Goal: Task Accomplishment & Management: Manage account settings

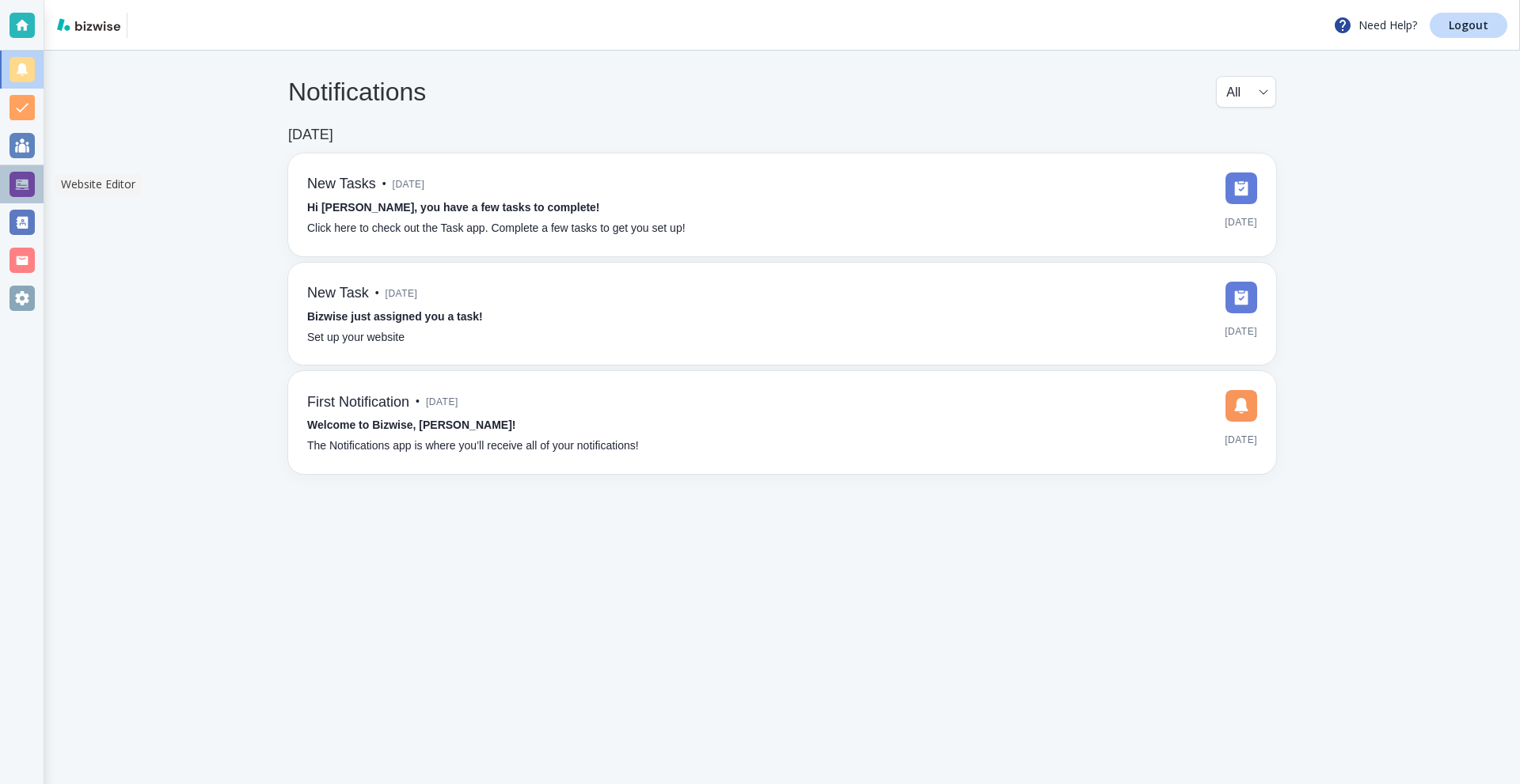
click at [22, 180] on div at bounding box center [23, 184] width 25 height 25
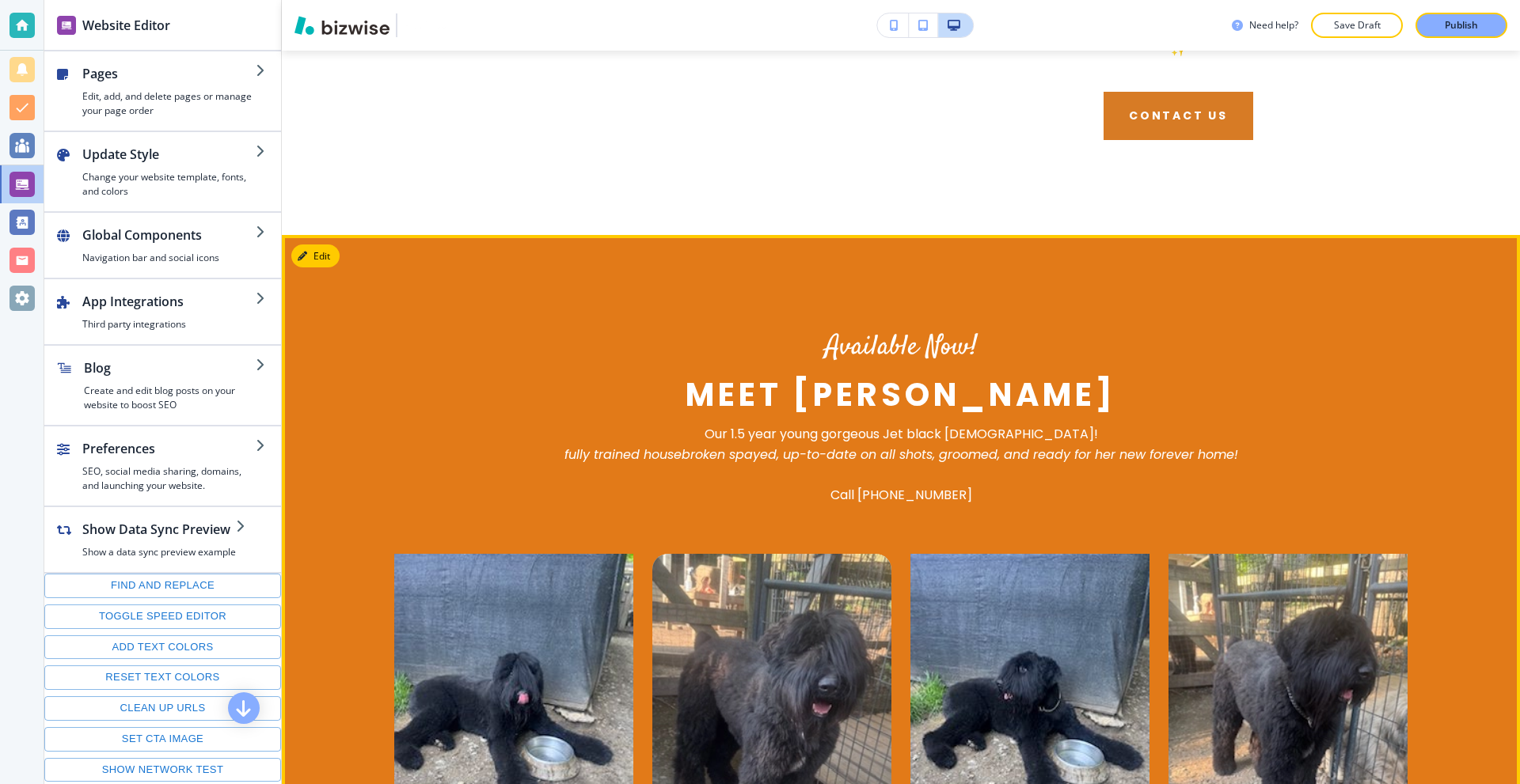
scroll to position [1662, 0]
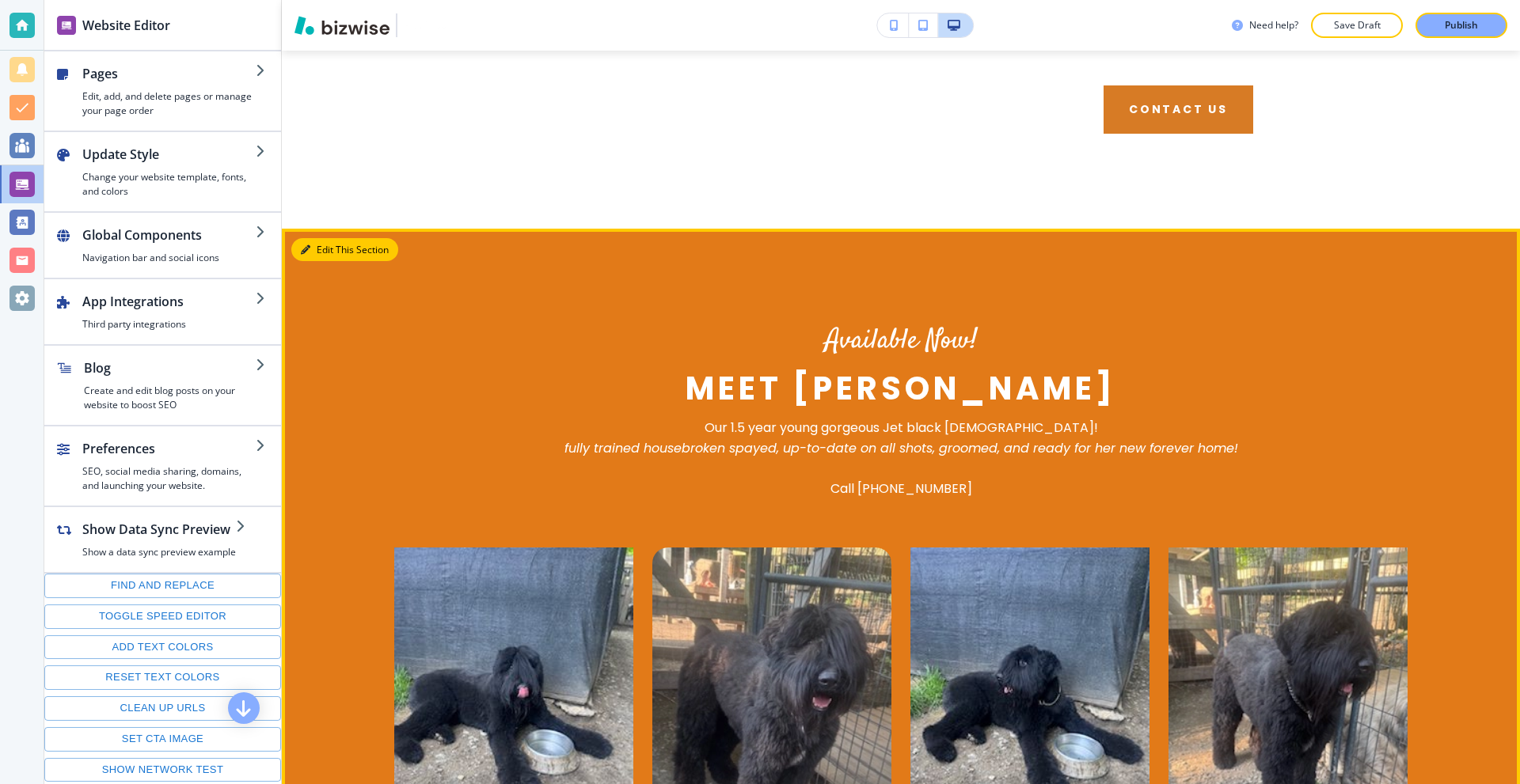
click at [305, 246] on icon "button" at bounding box center [305, 250] width 10 height 10
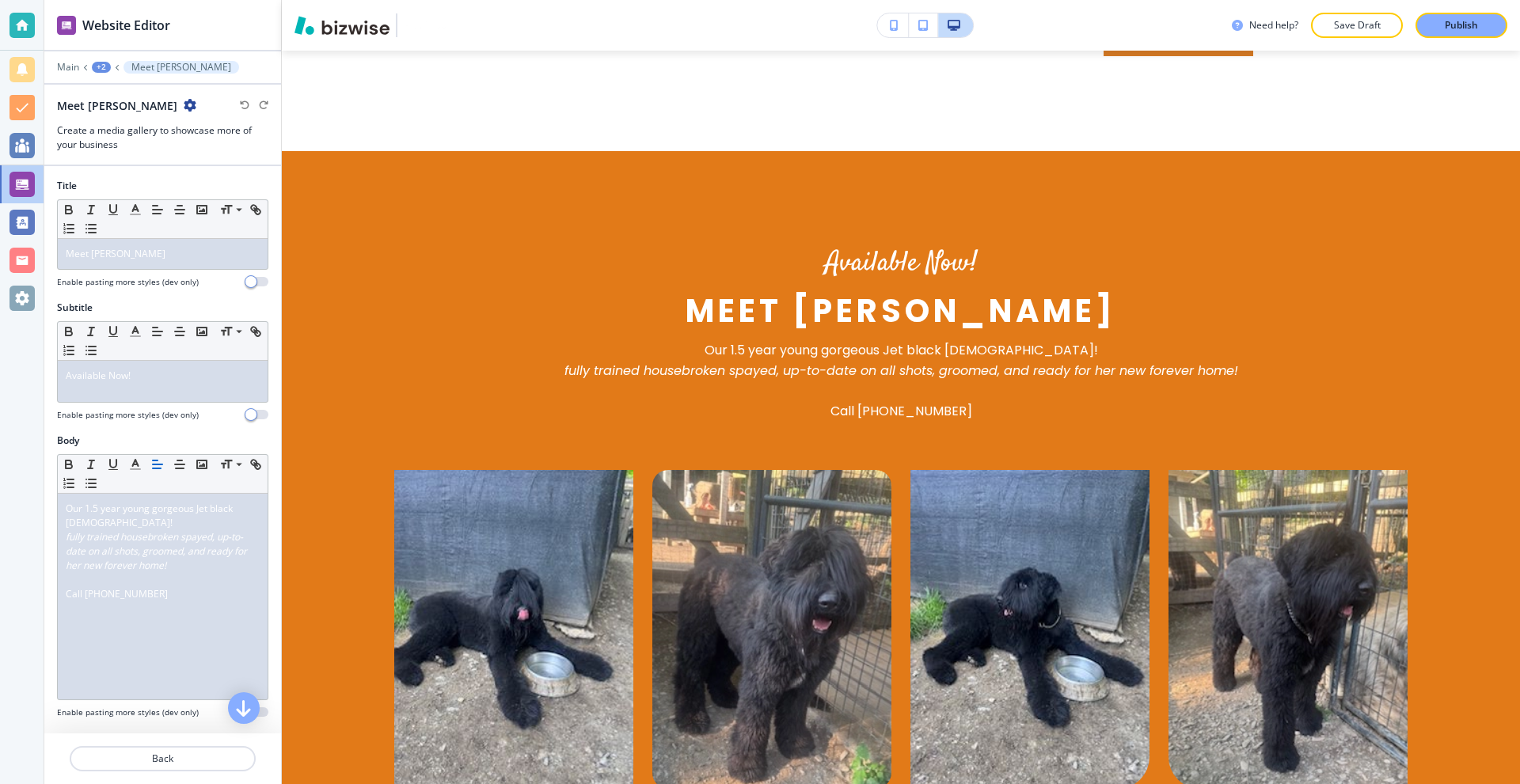
scroll to position [1759, 0]
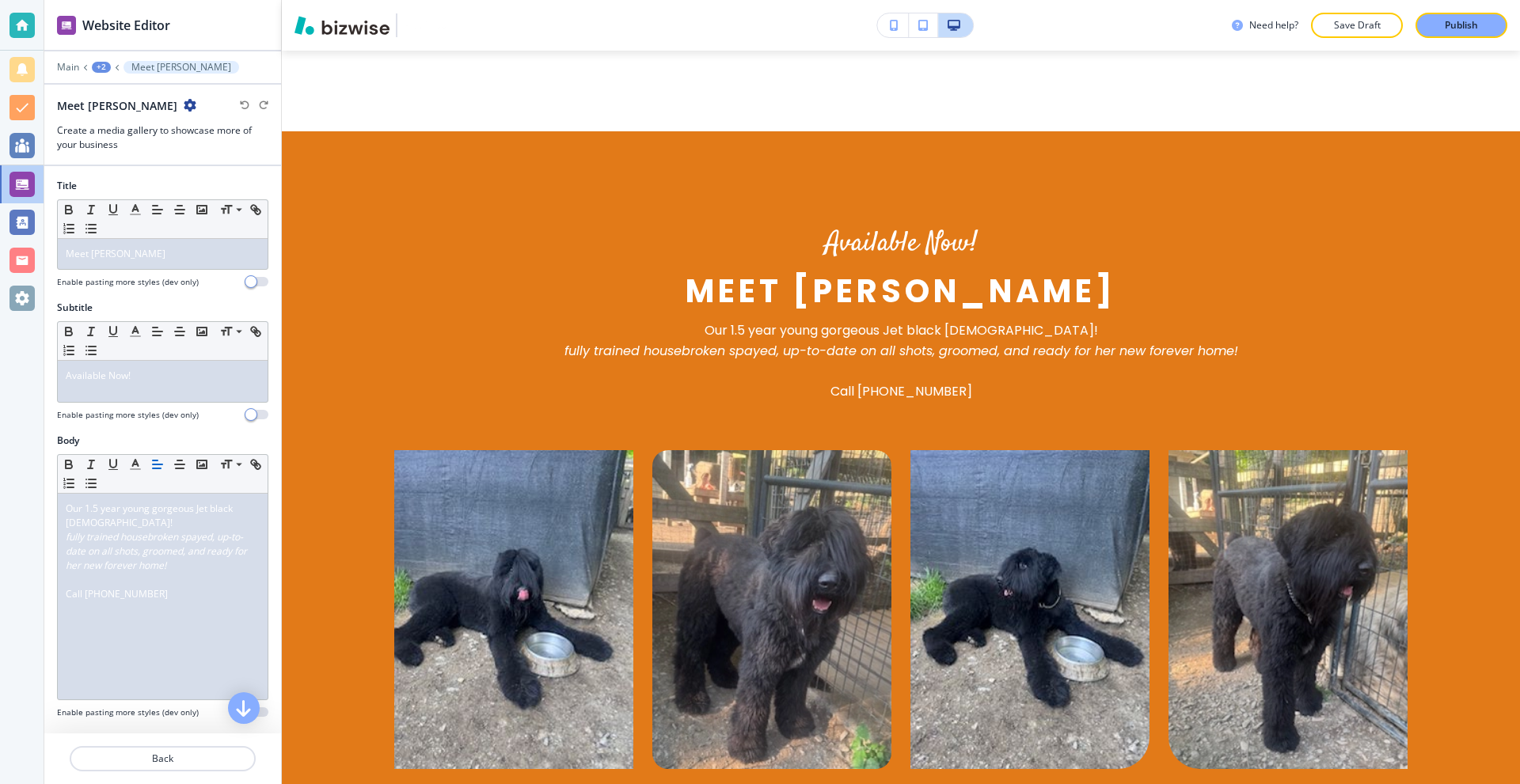
click at [183, 103] on icon "button" at bounding box center [190, 105] width 13 height 13
click at [101, 67] on div "+2" at bounding box center [101, 67] width 19 height 11
click at [120, 130] on button "HOME" at bounding box center [143, 121] width 101 height 29
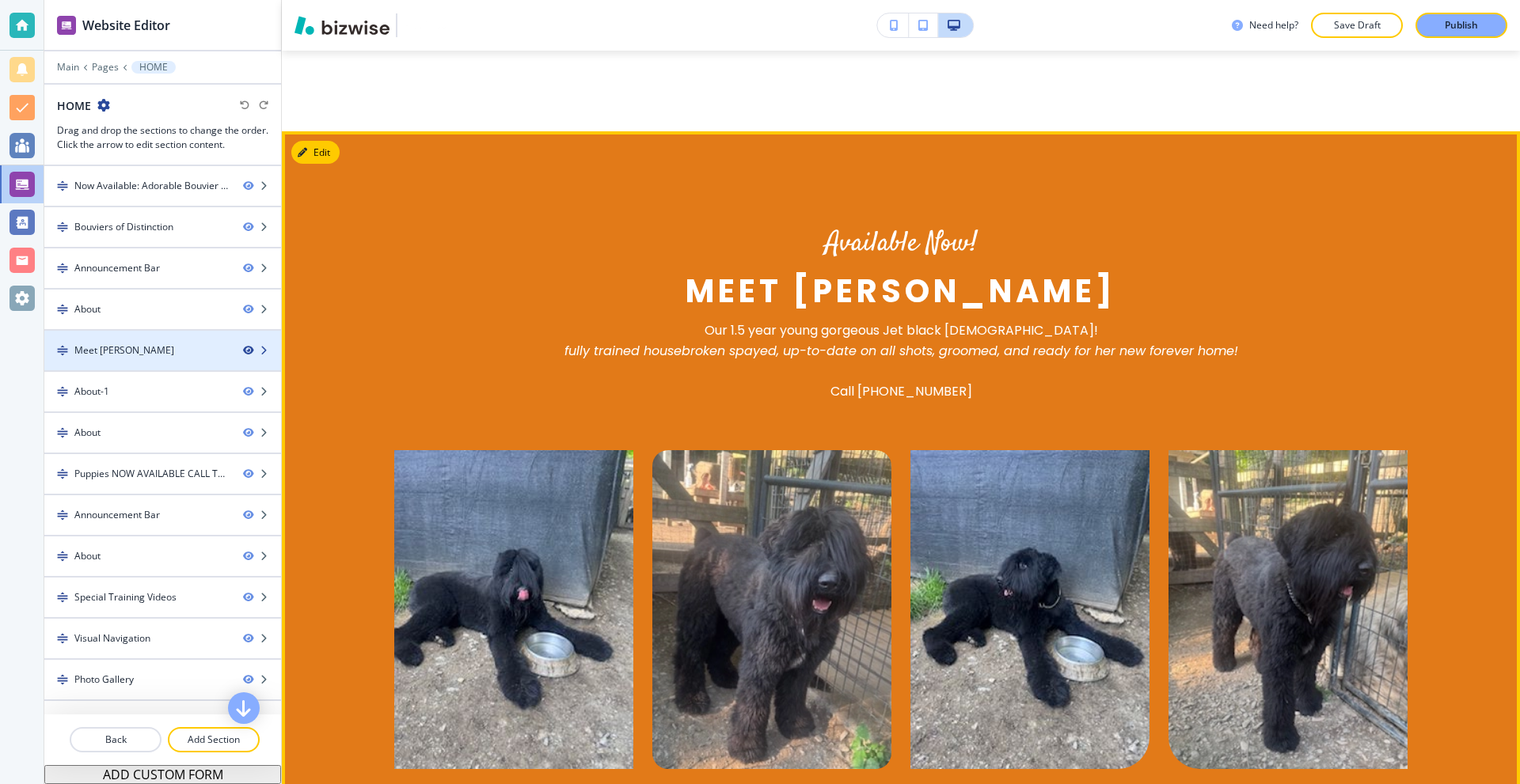
click at [243, 348] on icon "button" at bounding box center [248, 350] width 10 height 10
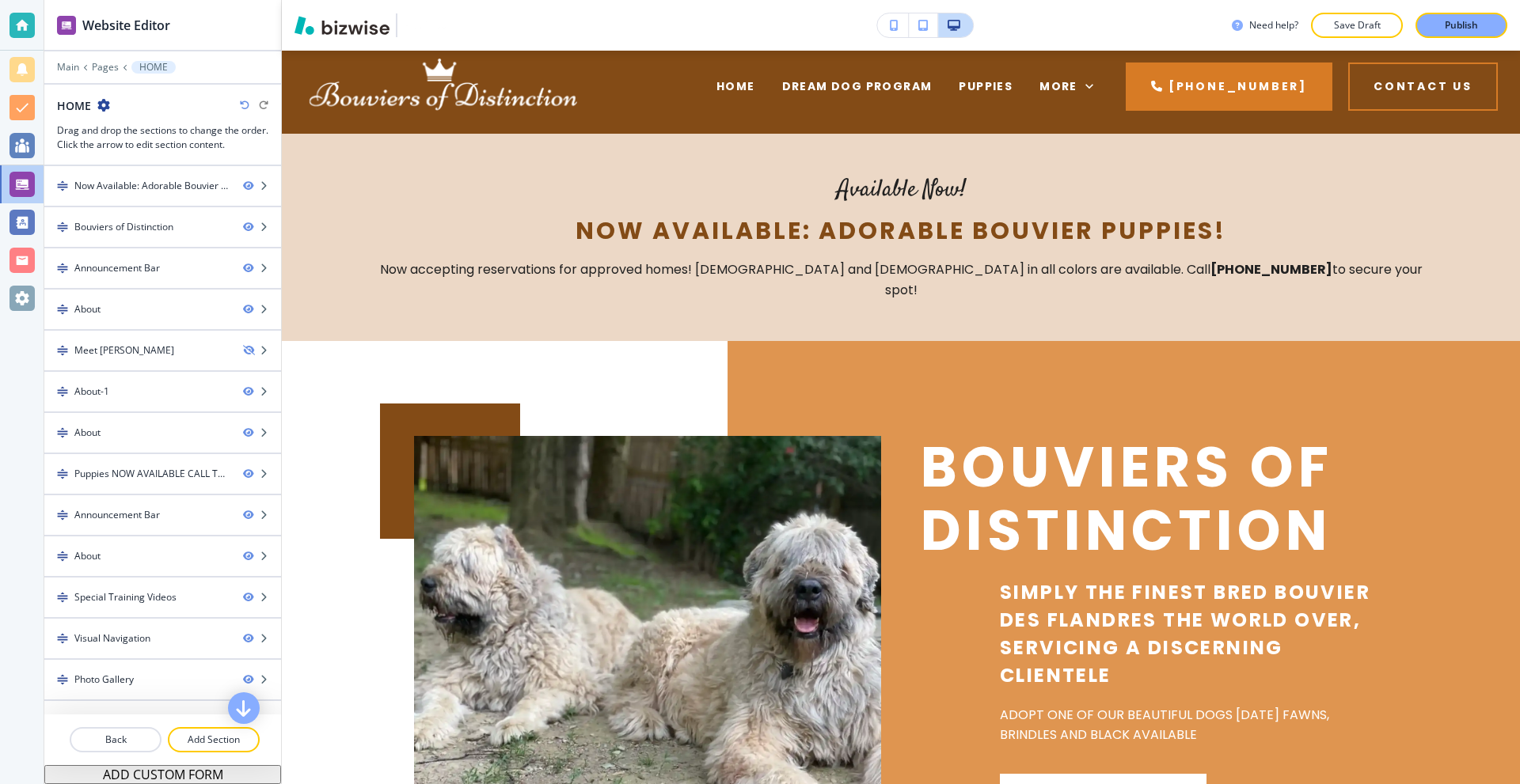
scroll to position [0, 0]
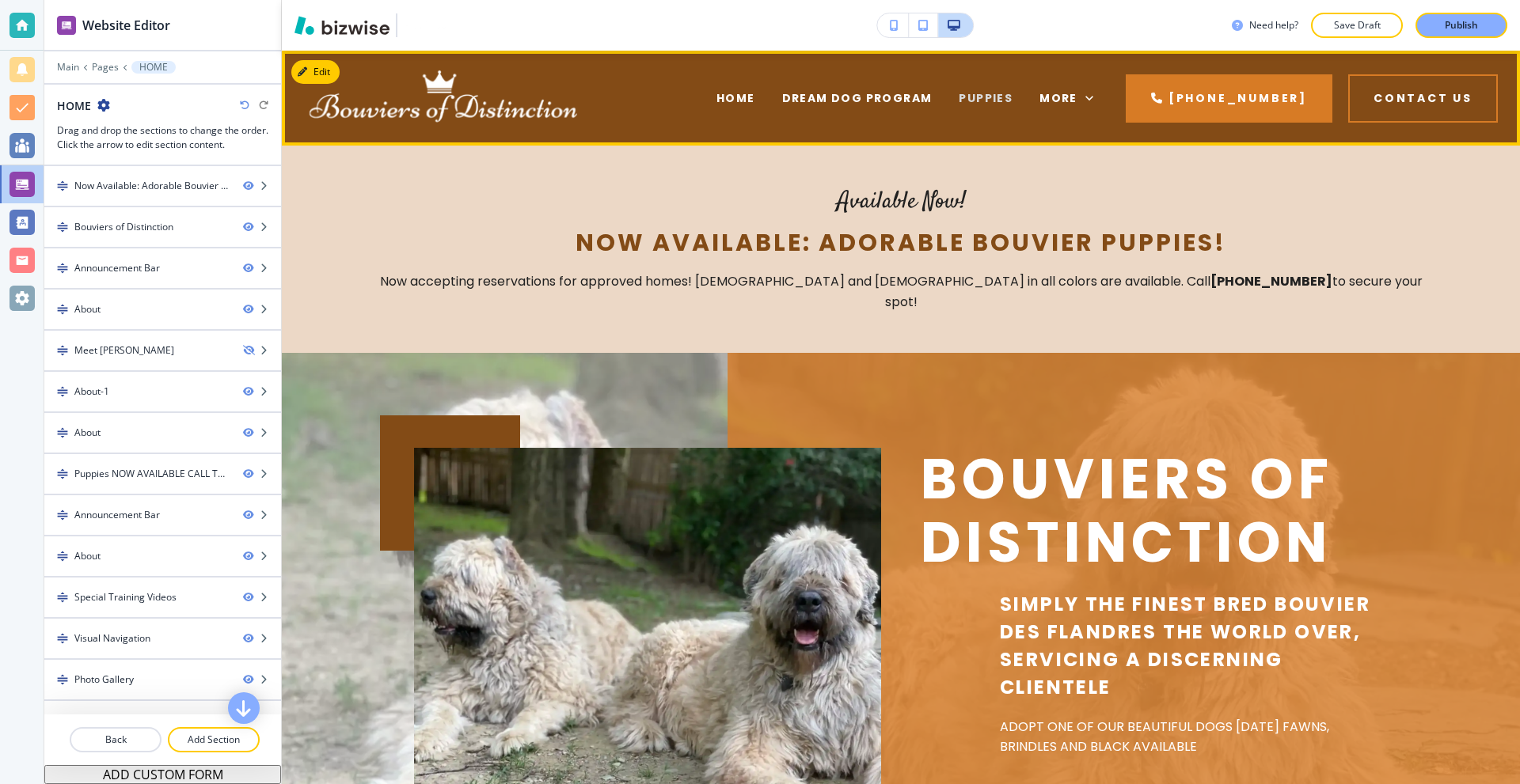
click at [992, 98] on span "PUPPIES" at bounding box center [986, 98] width 54 height 16
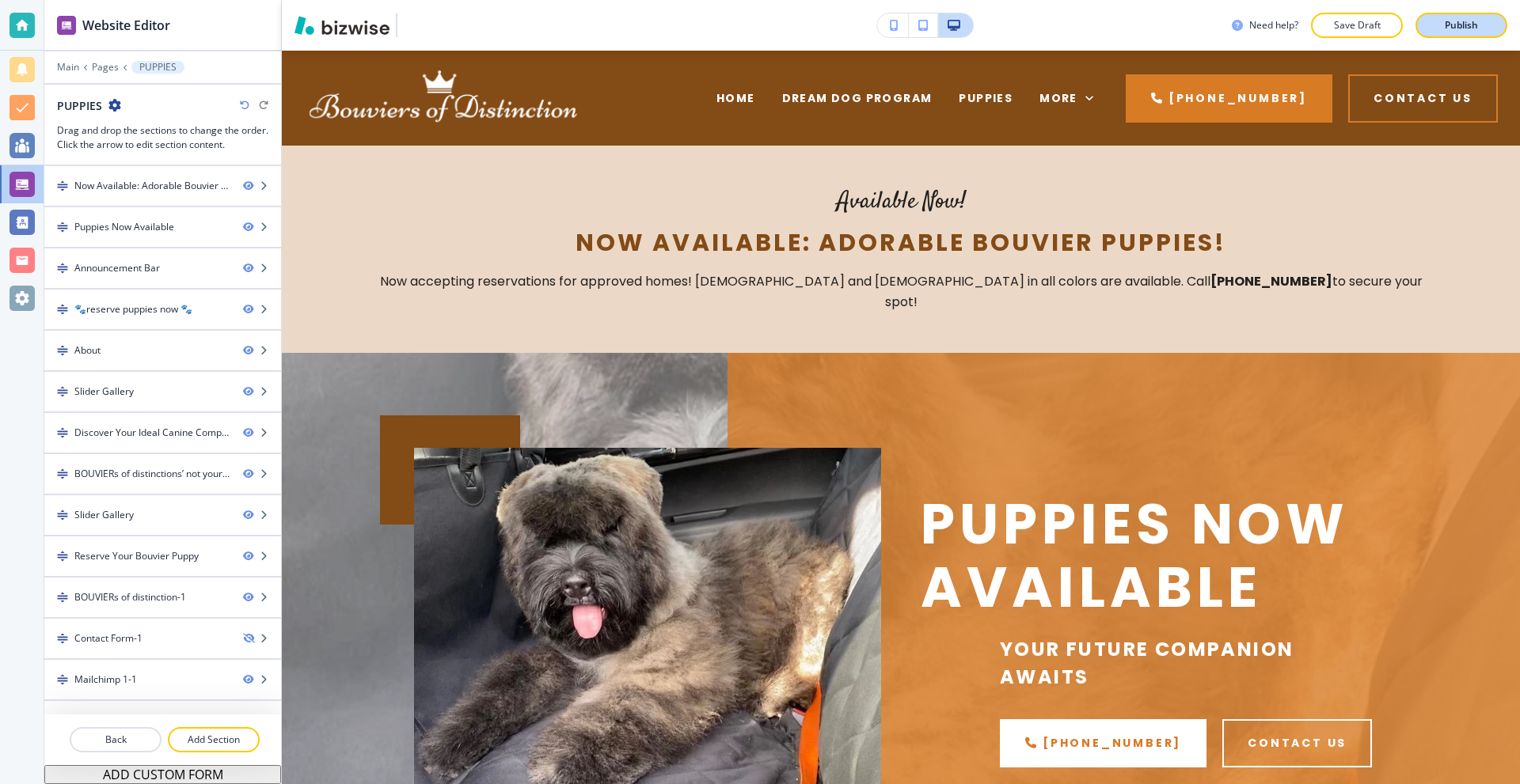
click at [1433, 19] on button "Publish" at bounding box center [1461, 25] width 92 height 25
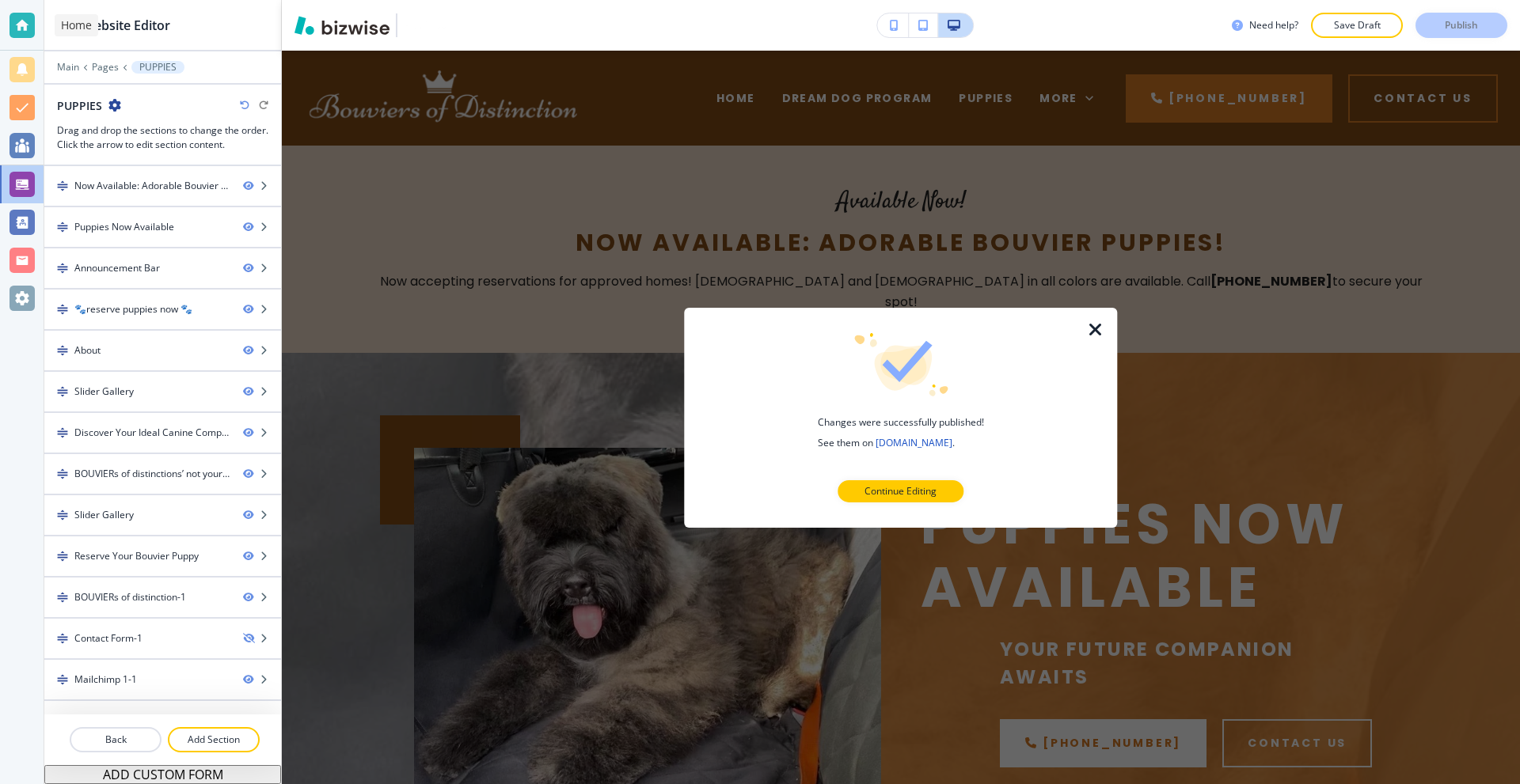
click at [19, 26] on div at bounding box center [23, 25] width 25 height 25
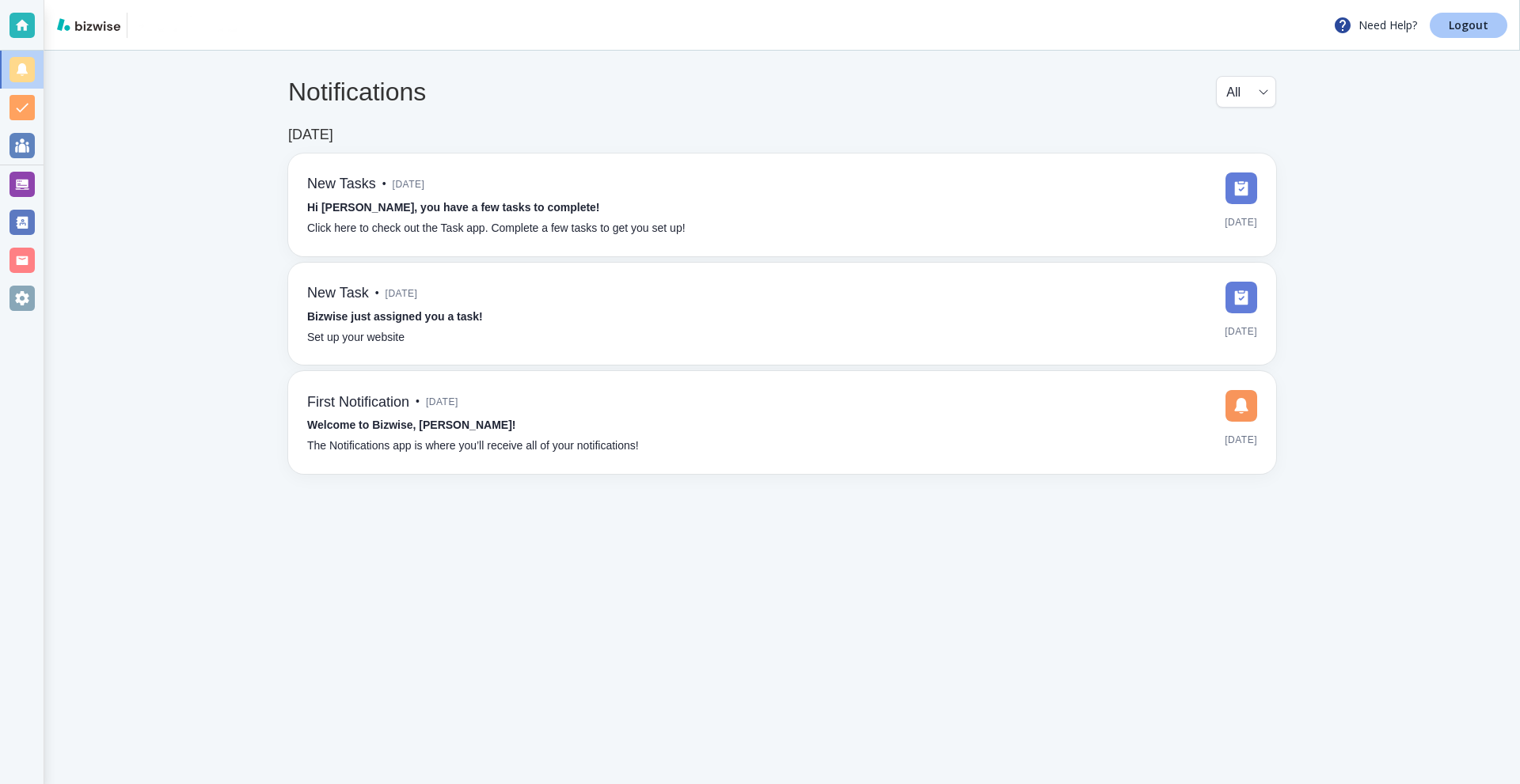
drag, startPoint x: 1501, startPoint y: 26, endPoint x: 1482, endPoint y: 28, distance: 19.1
click at [1500, 26] on link "Logout" at bounding box center [1468, 25] width 78 height 25
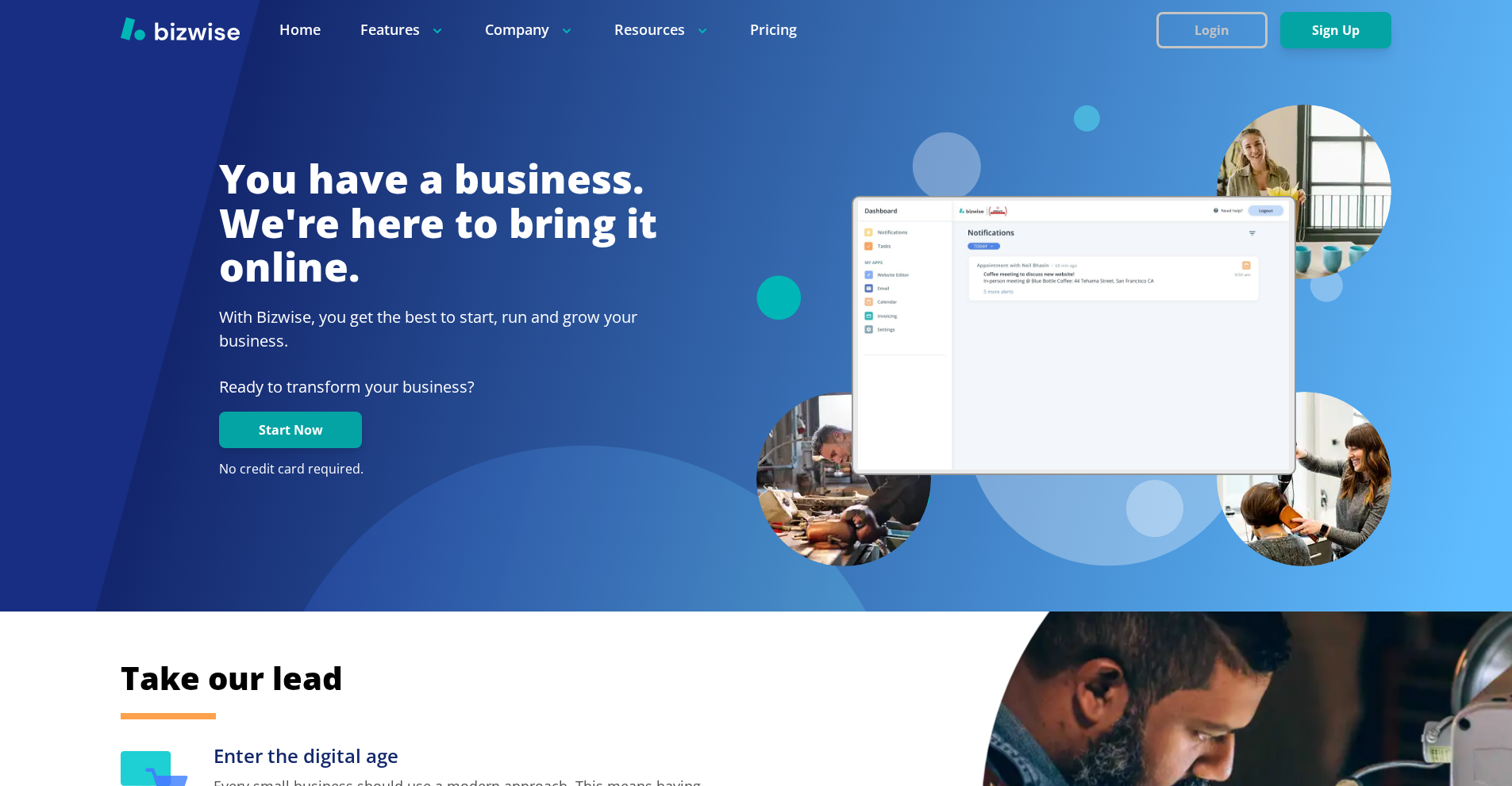
click at [1173, 12] on button "Login" at bounding box center [1211, 30] width 111 height 36
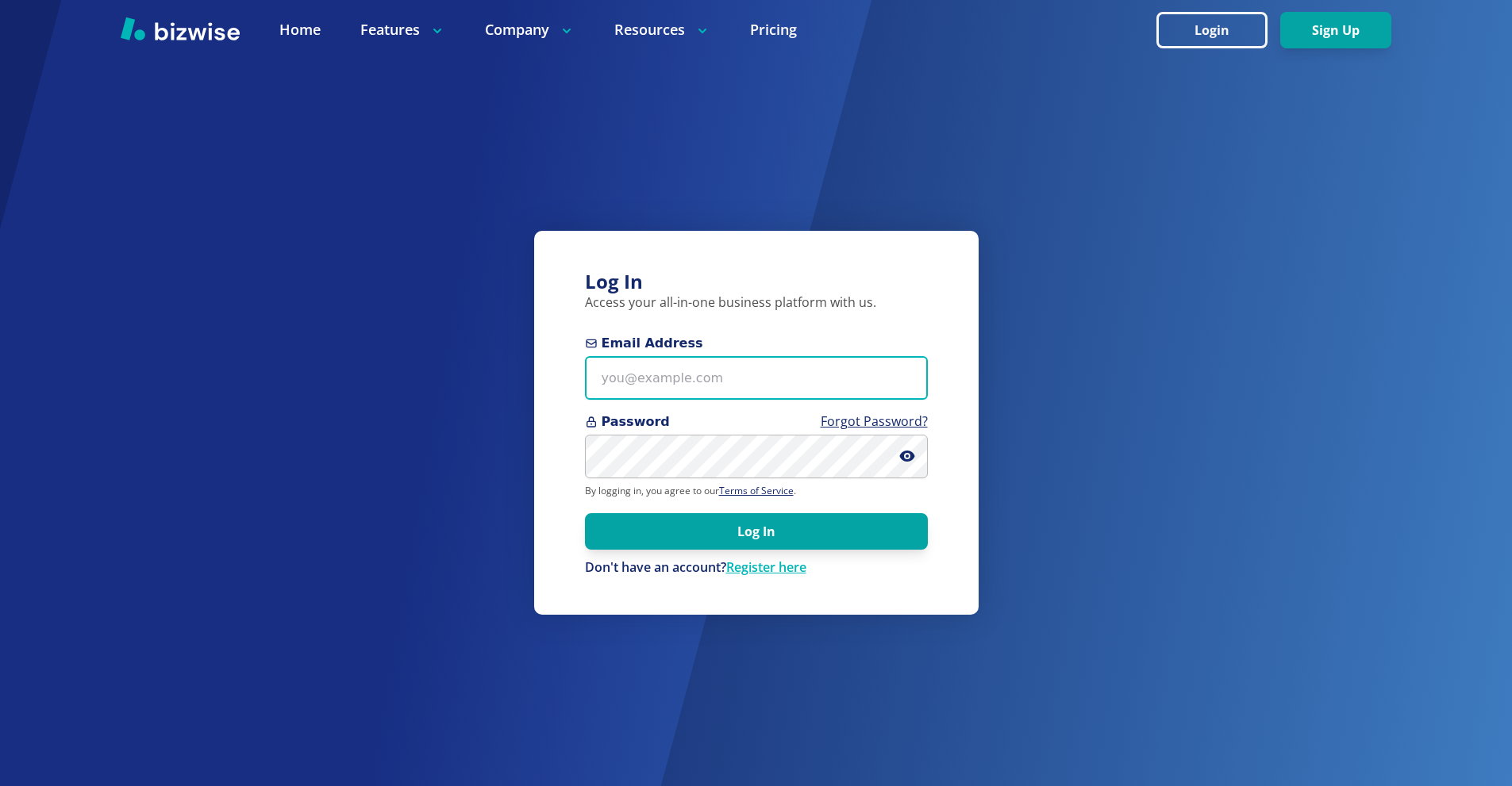
click at [758, 361] on input "Email Address" at bounding box center [756, 378] width 342 height 43
paste input "info@jjplanter.com"
type input "info@jjplanter.com"
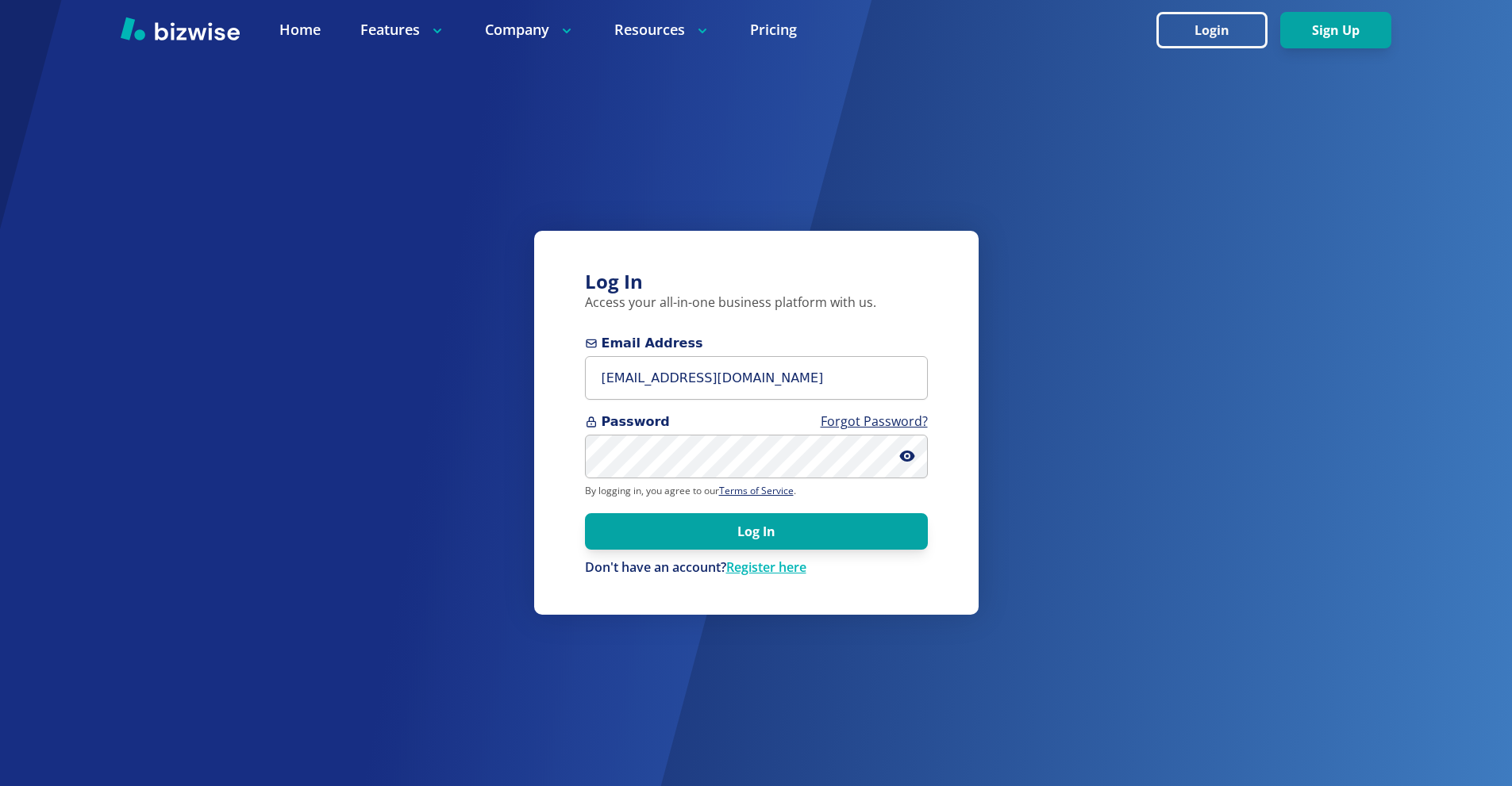
click at [733, 478] on form "Email Address info@jjplanter.com Password Forgot Password? By logging in, you a…" at bounding box center [756, 455] width 342 height 243
click at [817, 522] on button "Log In" at bounding box center [756, 532] width 342 height 36
